Goal: Task Accomplishment & Management: Complete application form

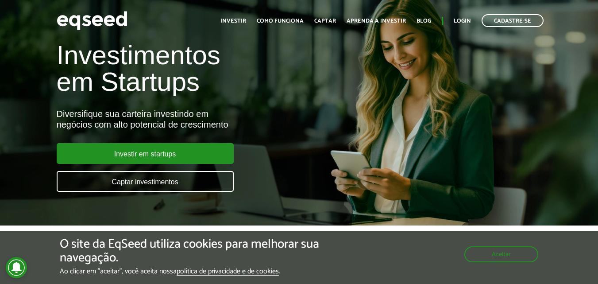
scroll to position [44, 0]
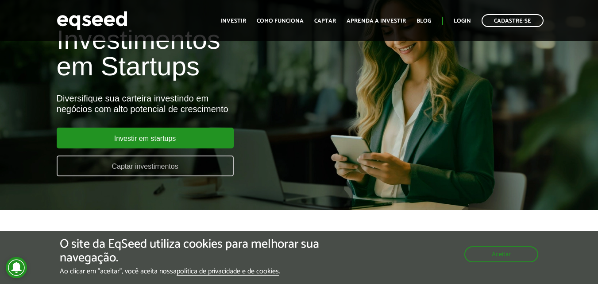
click at [166, 170] on link "Captar investimentos" at bounding box center [145, 165] width 177 height 21
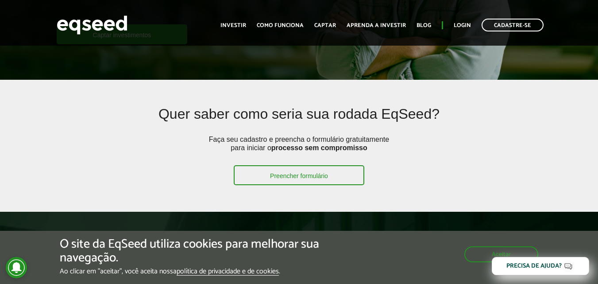
scroll to position [133, 0]
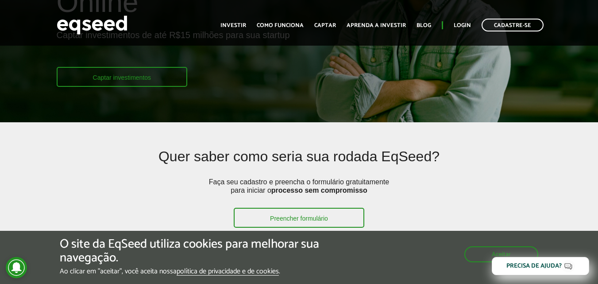
click at [135, 80] on link "Captar investimentos" at bounding box center [122, 77] width 131 height 20
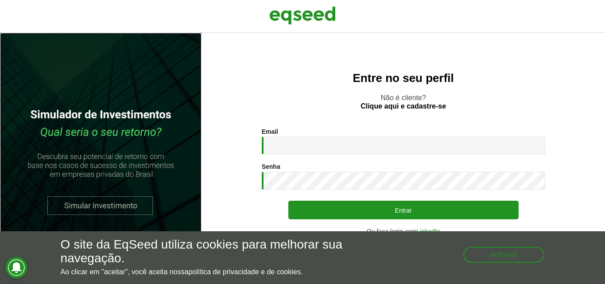
click at [110, 200] on link at bounding box center [100, 158] width 201 height 251
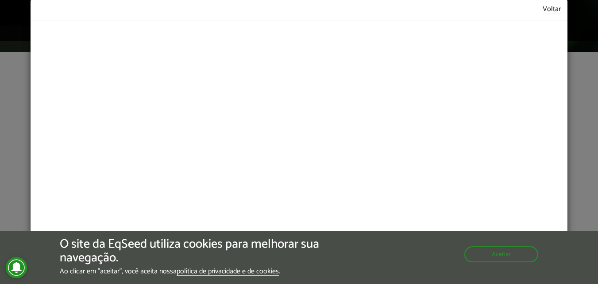
scroll to position [266, 0]
